Goal: Task Accomplishment & Management: Use online tool/utility

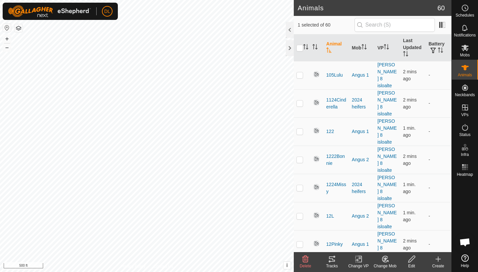
click at [332, 264] on div "Tracks" at bounding box center [331, 266] width 27 height 6
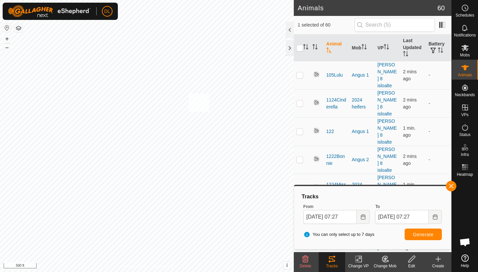
checkbox input "true"
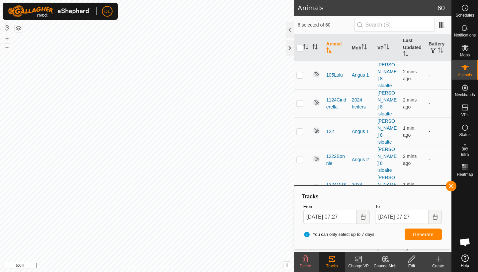
click at [413, 231] on button "Generate" at bounding box center [422, 235] width 37 height 12
click at [451, 187] on button "button" at bounding box center [450, 186] width 11 height 11
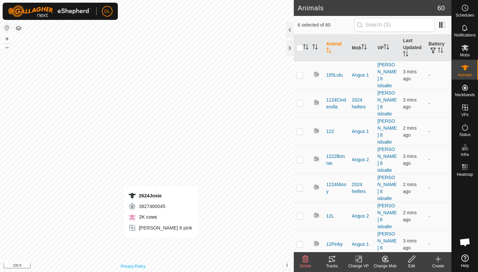
checkbox input "false"
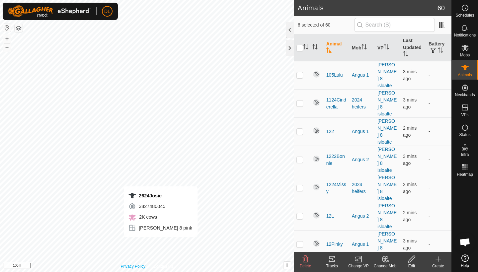
checkbox input "false"
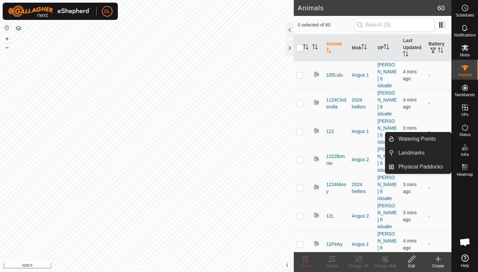
click at [462, 149] on icon at bounding box center [462, 148] width 3 height 3
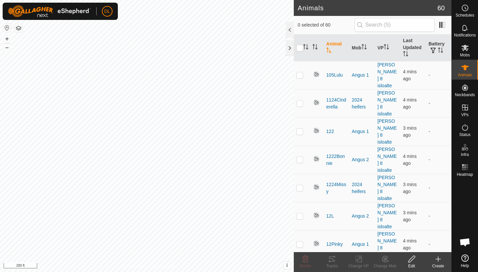
click at [437, 261] on icon at bounding box center [438, 259] width 8 height 8
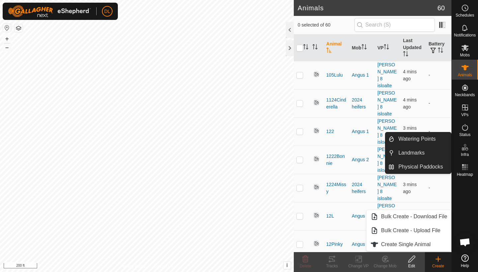
click at [466, 148] on icon at bounding box center [465, 147] width 8 height 8
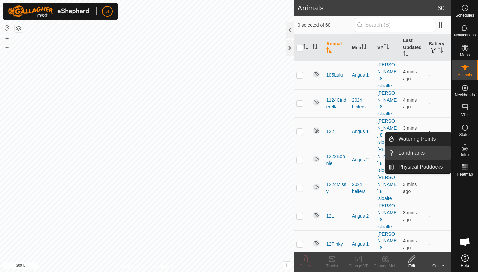
click at [427, 154] on link "Landmarks" at bounding box center [422, 152] width 57 height 13
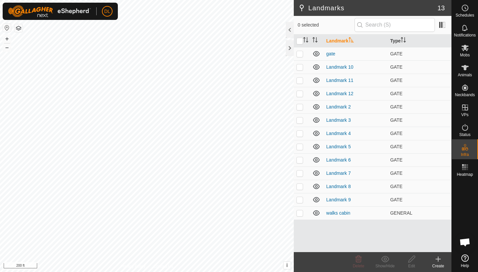
click at [438, 259] on icon at bounding box center [438, 259] width 5 height 0
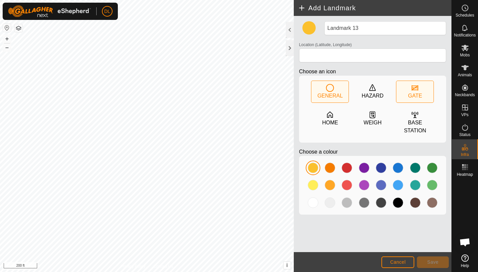
click at [414, 91] on icon at bounding box center [415, 88] width 8 height 8
type input "44.866347, -120.146991"
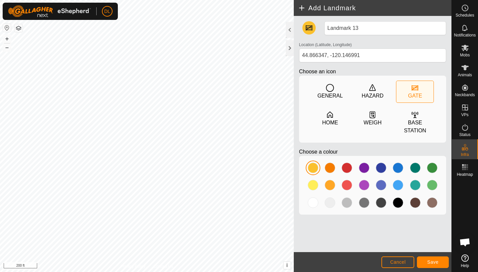
click at [431, 263] on span "Save" at bounding box center [432, 261] width 11 height 5
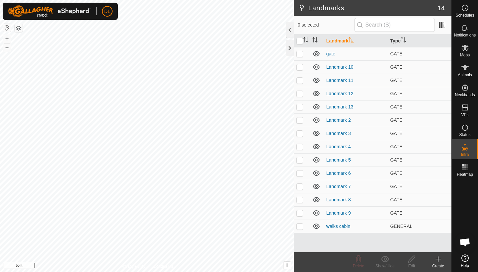
click at [438, 261] on icon at bounding box center [438, 259] width 0 height 5
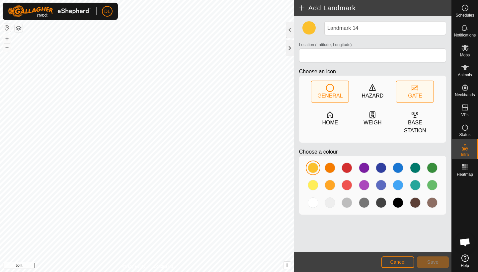
click at [411, 95] on div "GATE" at bounding box center [415, 96] width 14 height 8
type input "44.870538, -120.144480"
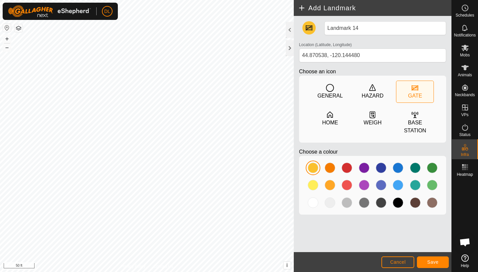
click at [431, 262] on span "Save" at bounding box center [432, 261] width 11 height 5
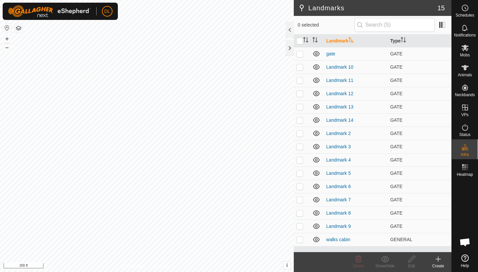
click at [439, 260] on icon at bounding box center [438, 259] width 8 height 8
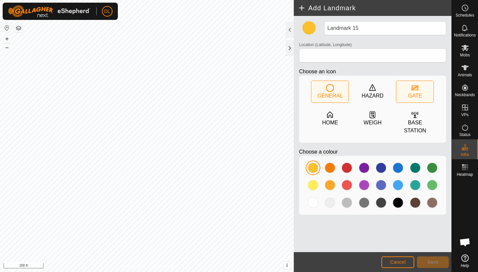
click at [415, 91] on icon at bounding box center [415, 88] width 8 height 8
type input "44.874360, -120.142144"
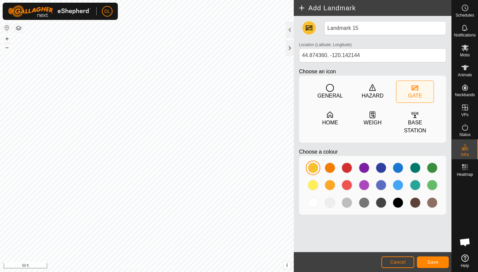
click at [437, 263] on span "Save" at bounding box center [432, 261] width 11 height 5
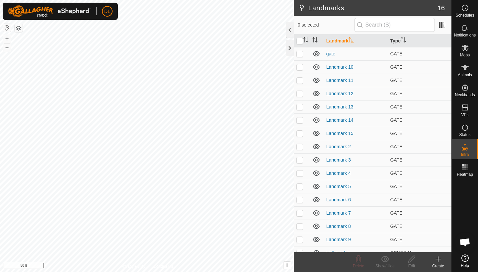
click at [436, 259] on icon at bounding box center [438, 259] width 5 height 0
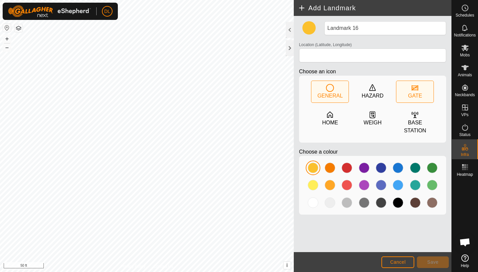
click at [415, 98] on div "GATE" at bounding box center [415, 96] width 14 height 8
type input "44.861001, -120.148984"
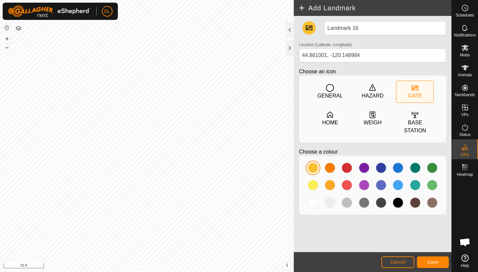
click at [431, 262] on span "Save" at bounding box center [432, 261] width 11 height 5
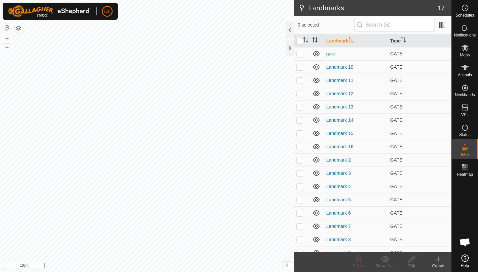
click at [220, 0] on html "DL Schedules Notifications Mobs Animals Neckbands VPs Status Infra Heatmap Help…" at bounding box center [239, 136] width 478 height 272
click at [438, 260] on icon at bounding box center [438, 259] width 0 height 5
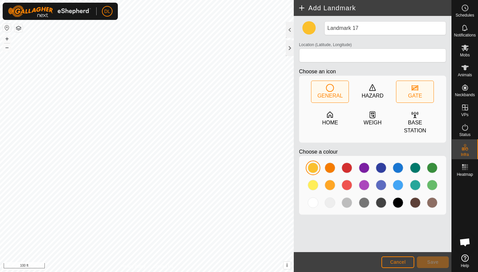
click at [412, 96] on div "GATE" at bounding box center [415, 96] width 14 height 8
type input "44.857800, -120.150155"
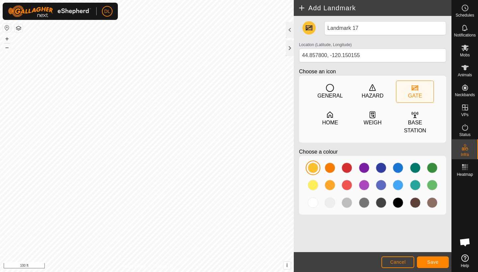
click at [439, 263] on button "Save" at bounding box center [433, 262] width 32 height 12
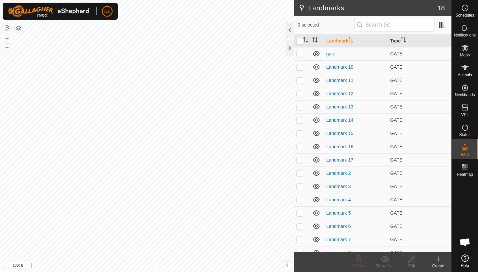
click at [438, 259] on icon at bounding box center [438, 259] width 5 height 0
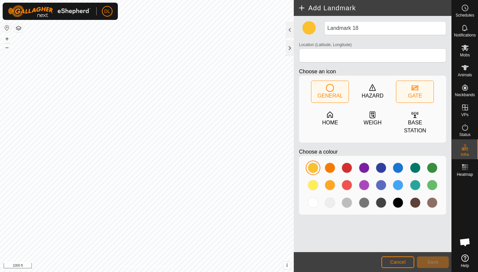
click at [415, 95] on div "GATE" at bounding box center [415, 96] width 14 height 8
type input "44.877511, -120.127794"
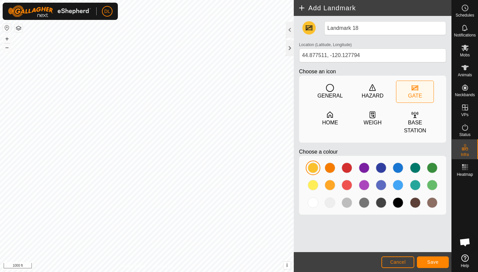
click at [430, 261] on span "Save" at bounding box center [432, 261] width 11 height 5
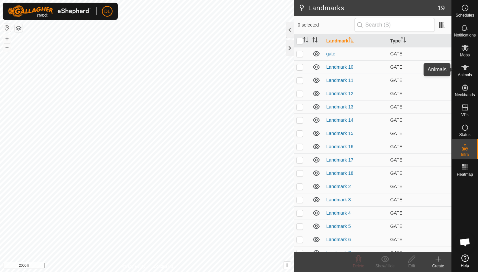
click at [466, 70] on icon at bounding box center [465, 68] width 8 height 8
